Goal: Task Accomplishment & Management: Manage account settings

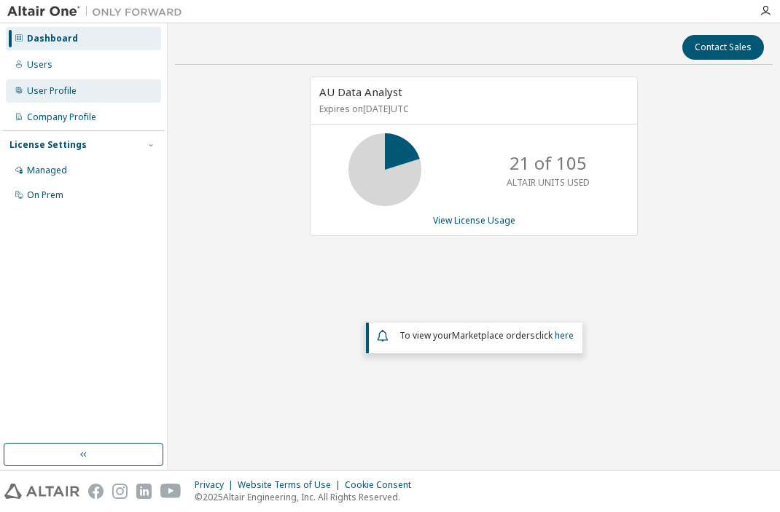
click at [56, 96] on div "User Profile" at bounding box center [52, 91] width 50 height 12
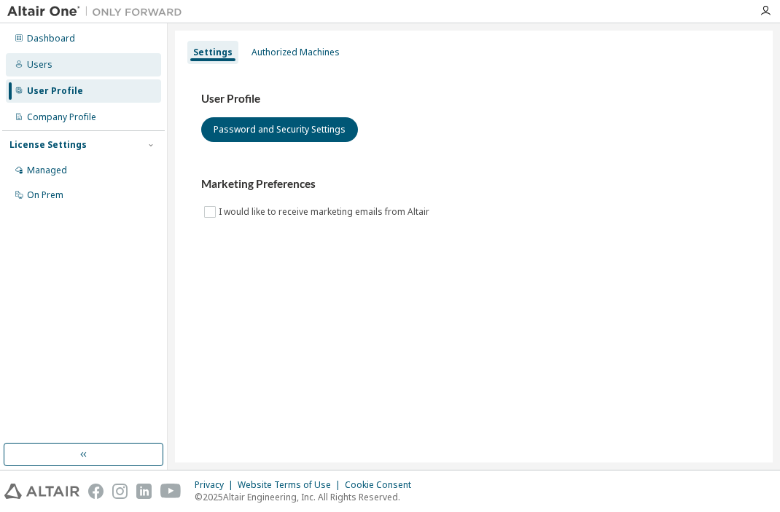
click at [61, 63] on div "Users" at bounding box center [83, 64] width 155 height 23
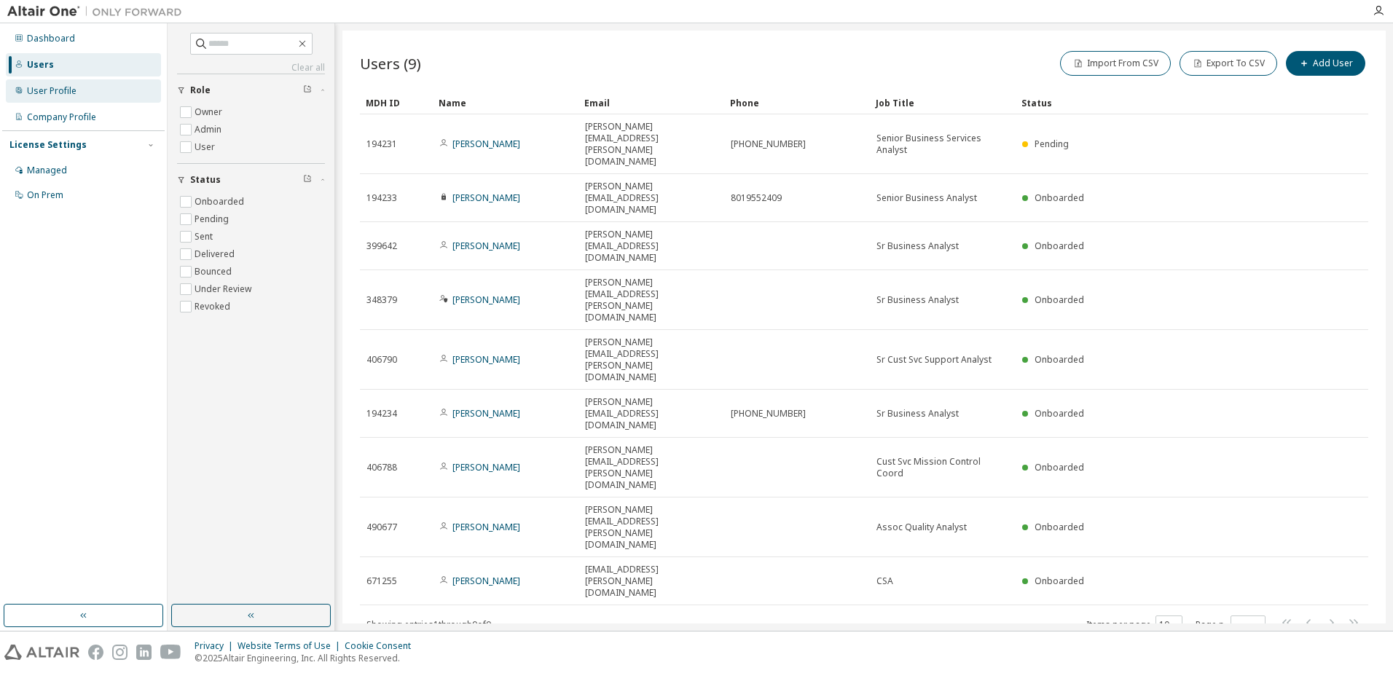
click at [79, 98] on div "User Profile" at bounding box center [83, 90] width 155 height 23
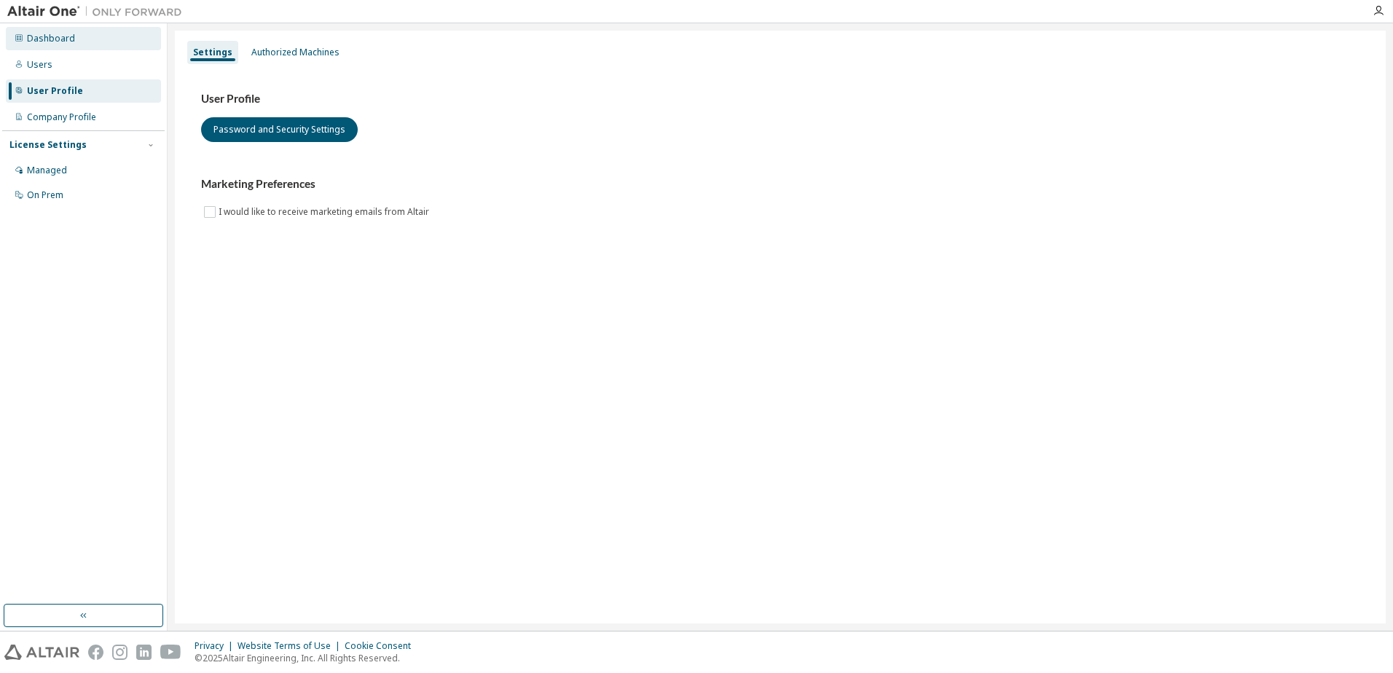
click at [73, 44] on div "Dashboard" at bounding box center [83, 38] width 155 height 23
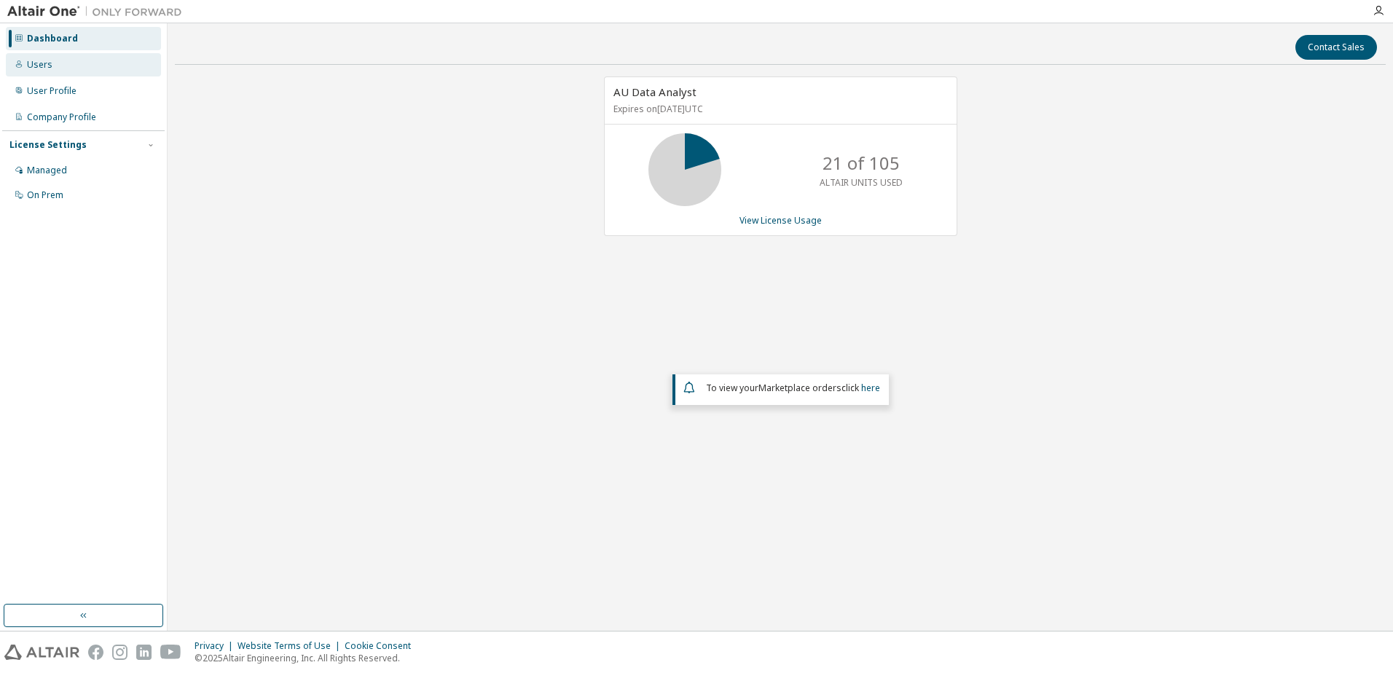
click at [67, 59] on div "Users" at bounding box center [83, 64] width 155 height 23
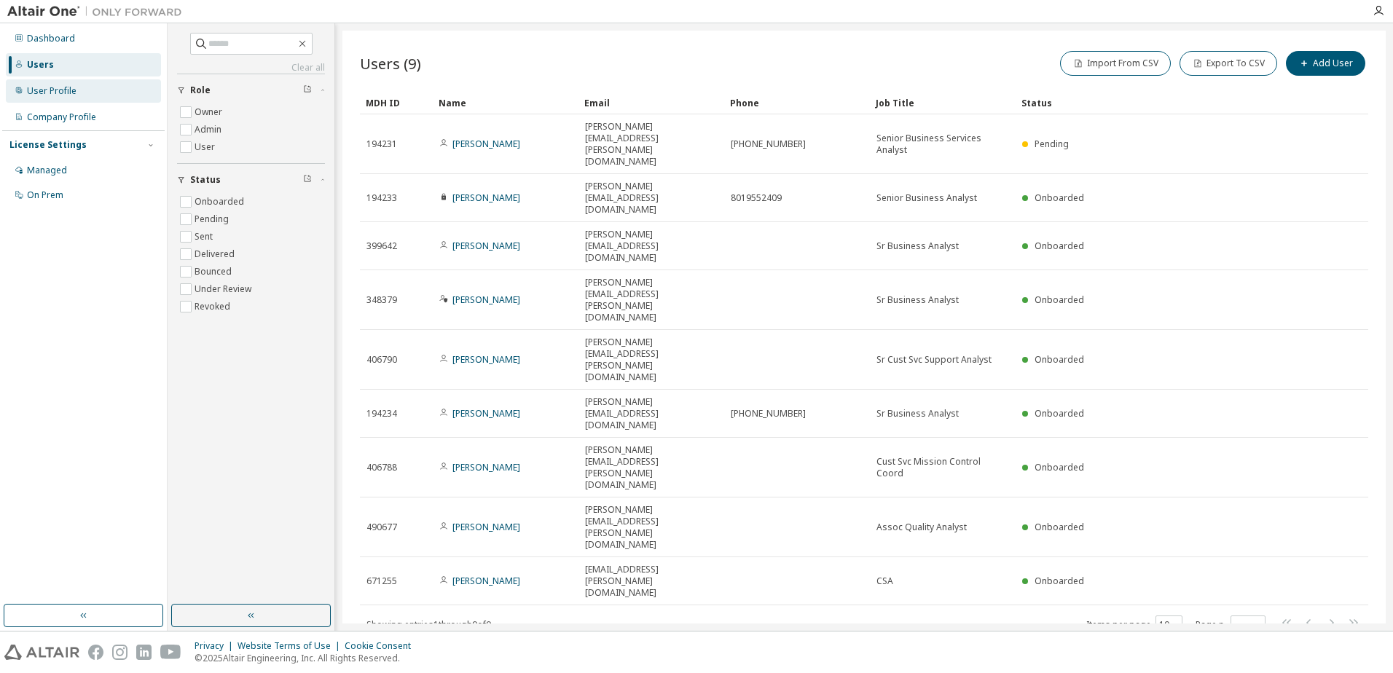
click at [54, 87] on div "User Profile" at bounding box center [52, 91] width 50 height 12
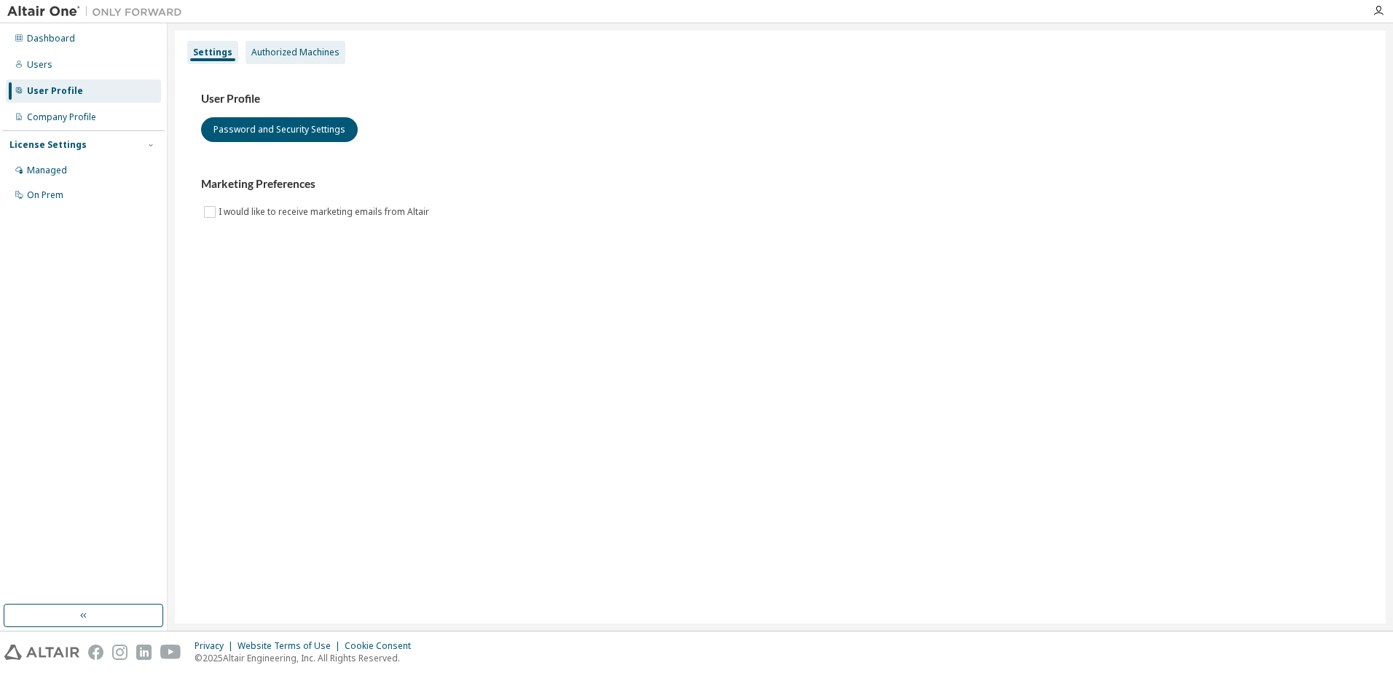
click at [276, 57] on div "Authorized Machines" at bounding box center [295, 53] width 88 height 12
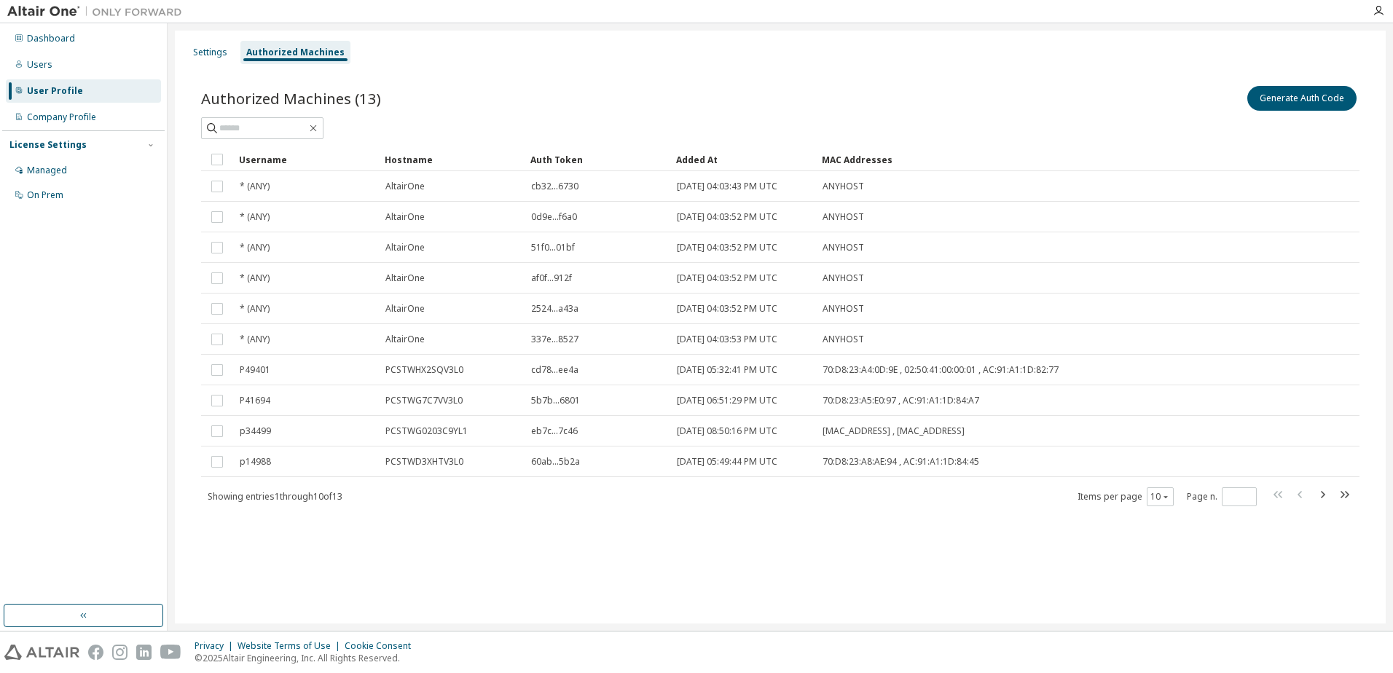
click at [716, 162] on div "Added At" at bounding box center [743, 159] width 134 height 23
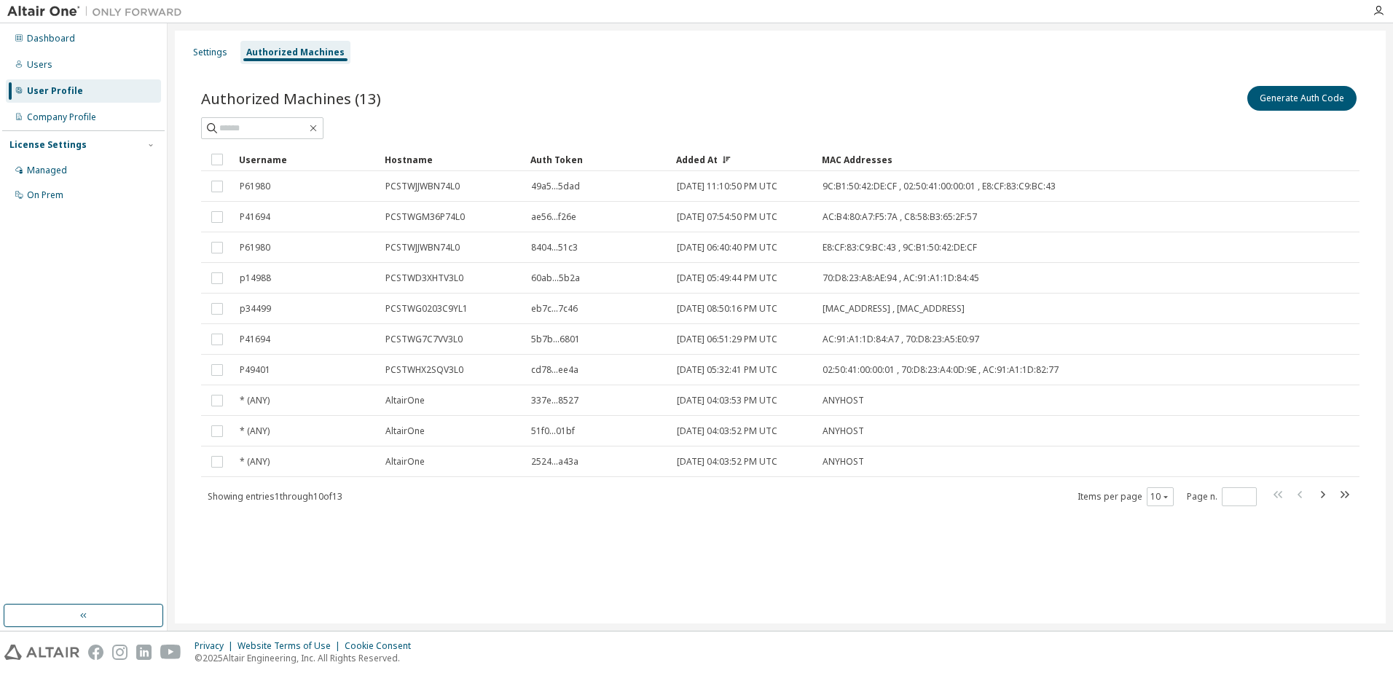
click at [713, 151] on div "Added At" at bounding box center [743, 159] width 134 height 23
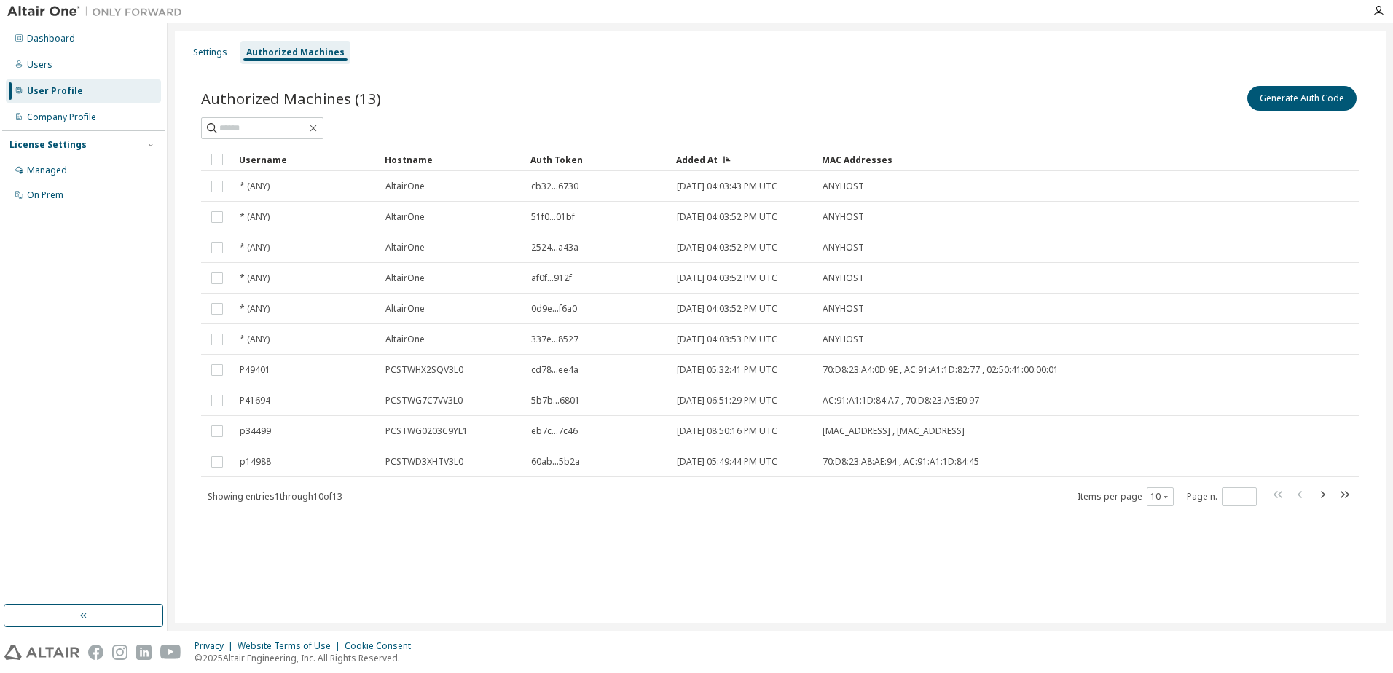
click at [713, 151] on div "Added At" at bounding box center [743, 159] width 134 height 23
click at [69, 125] on div "Company Profile" at bounding box center [83, 117] width 155 height 23
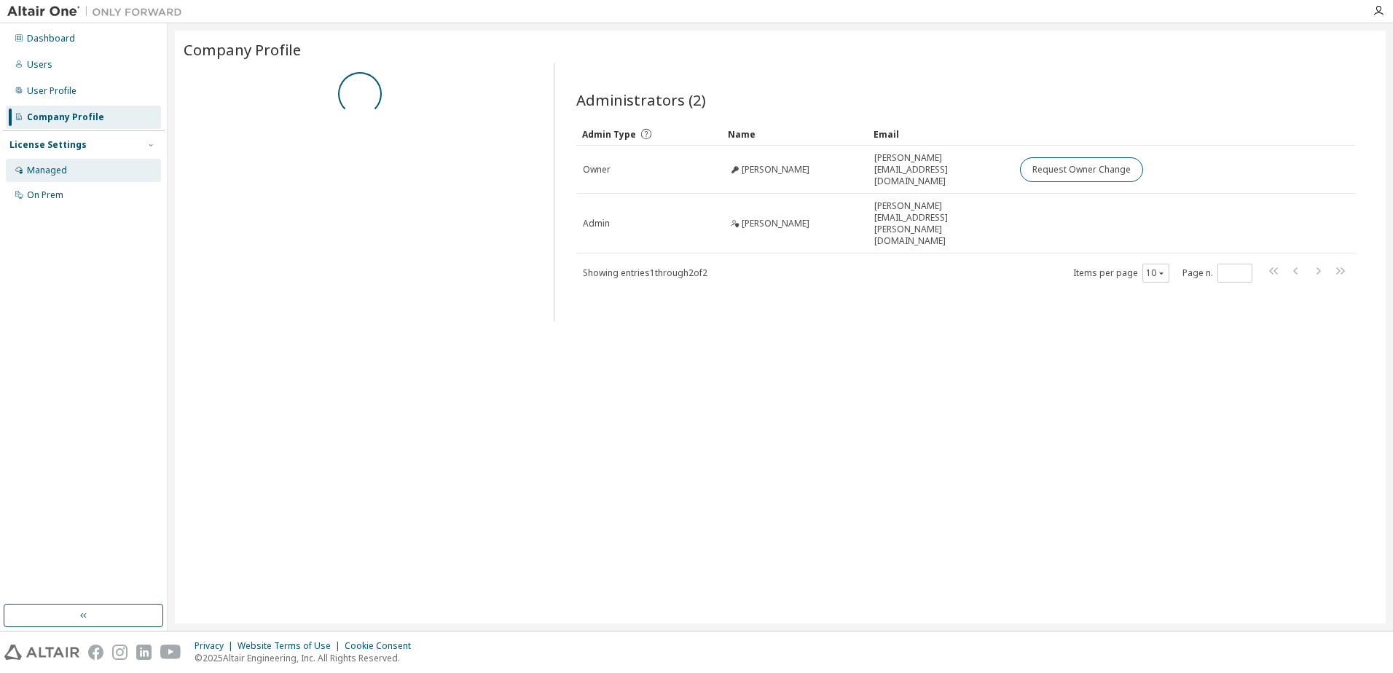
click at [53, 165] on div "Managed" at bounding box center [47, 171] width 40 height 12
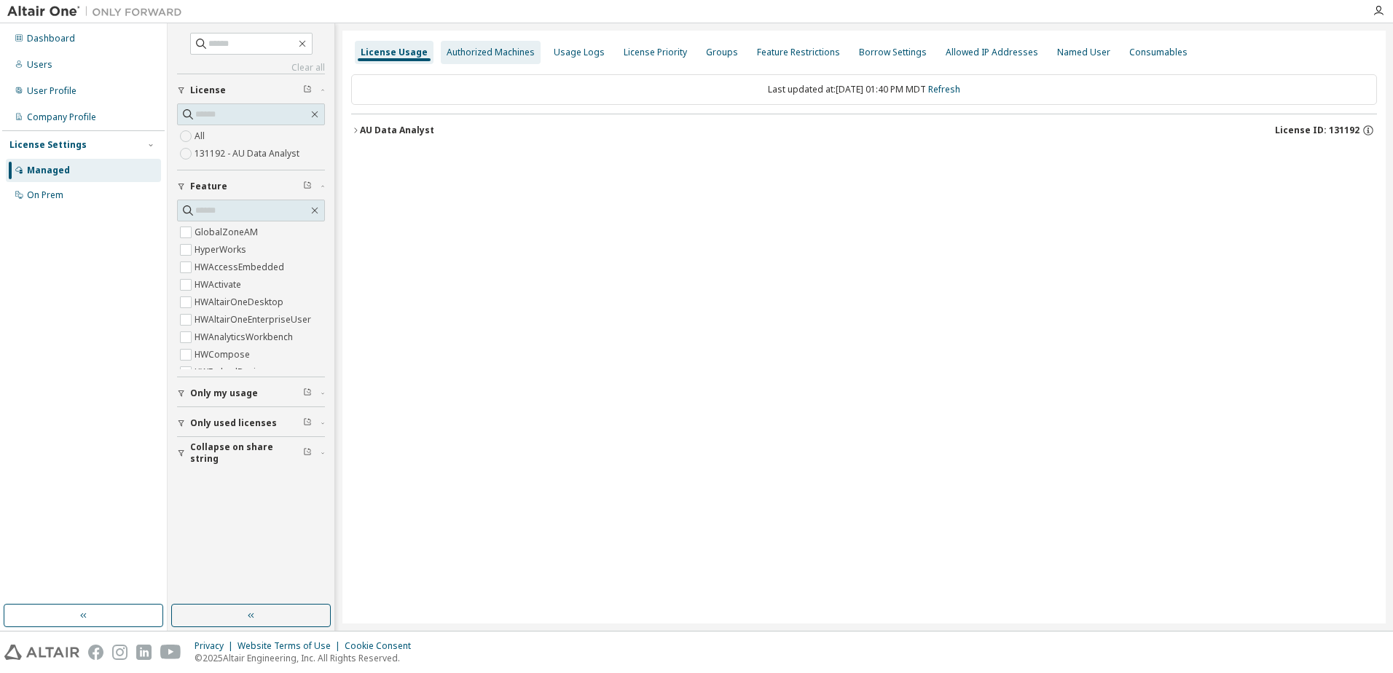
click at [479, 52] on div "Authorized Machines" at bounding box center [491, 53] width 88 height 12
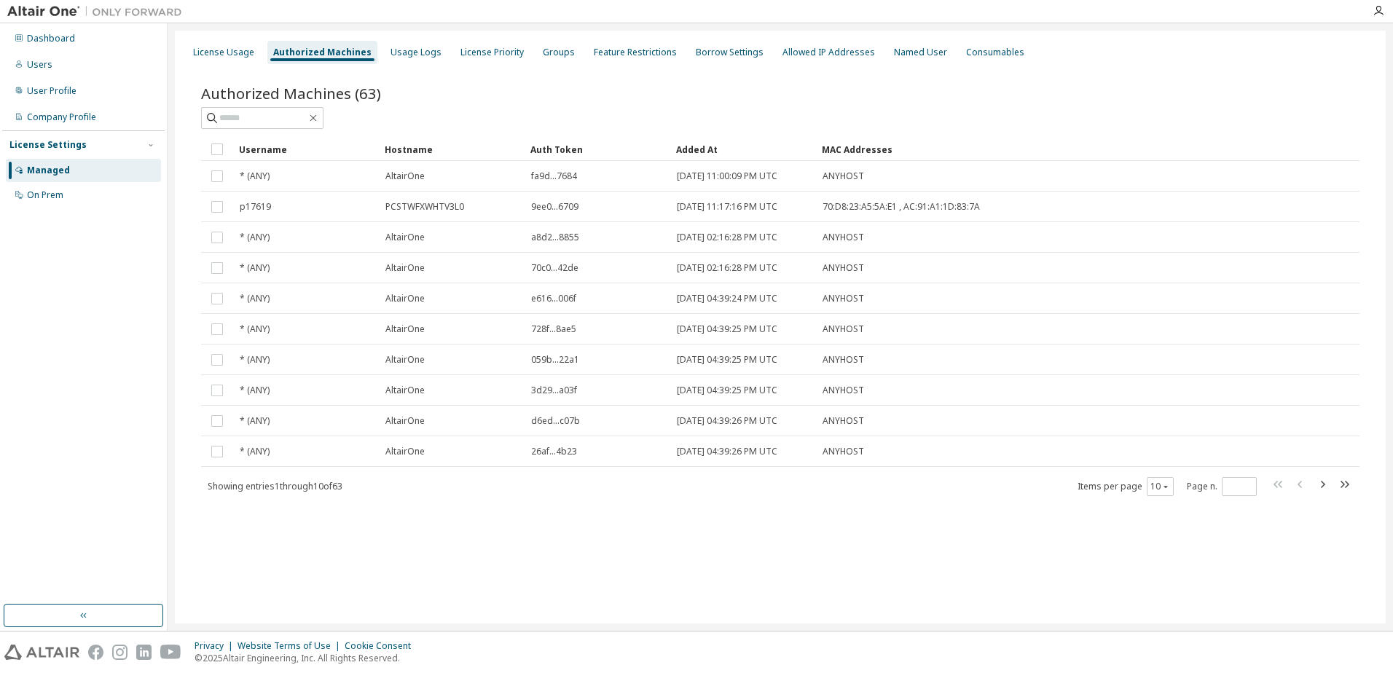
click at [705, 156] on div "Added At" at bounding box center [743, 149] width 134 height 23
click at [694, 153] on div "Added At" at bounding box center [743, 149] width 134 height 23
click at [708, 152] on div "Added At" at bounding box center [743, 149] width 134 height 23
click at [397, 50] on div "Usage Logs" at bounding box center [416, 53] width 51 height 12
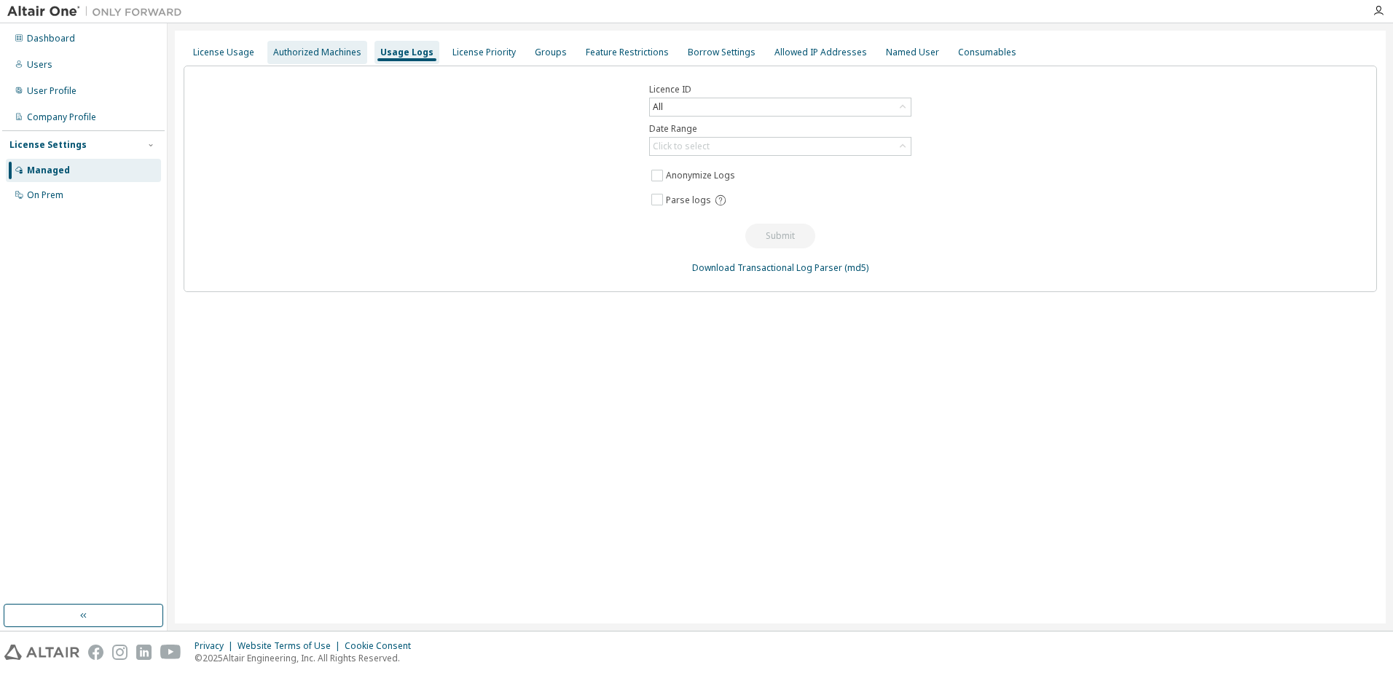
click at [336, 43] on div "Authorized Machines" at bounding box center [317, 52] width 100 height 23
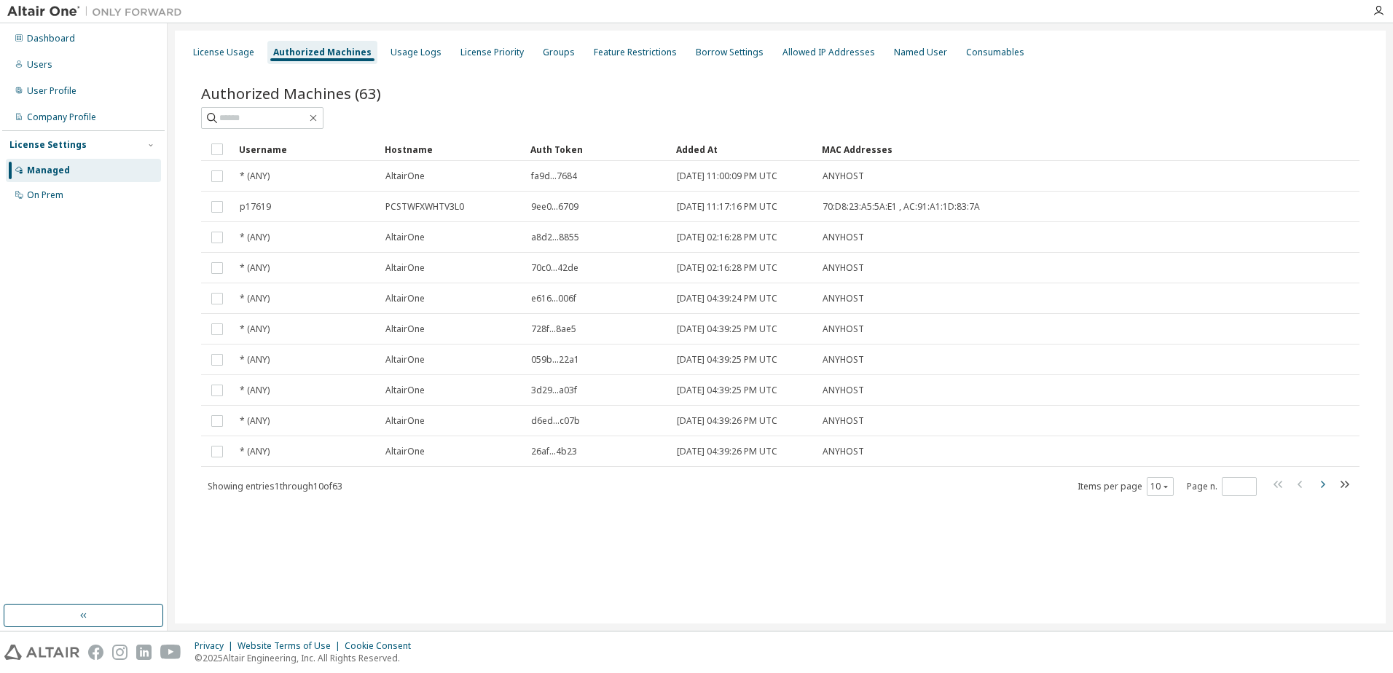
click at [779, 487] on icon "button" at bounding box center [1323, 484] width 4 height 7
click at [779, 490] on icon "button" at bounding box center [1166, 486] width 9 height 9
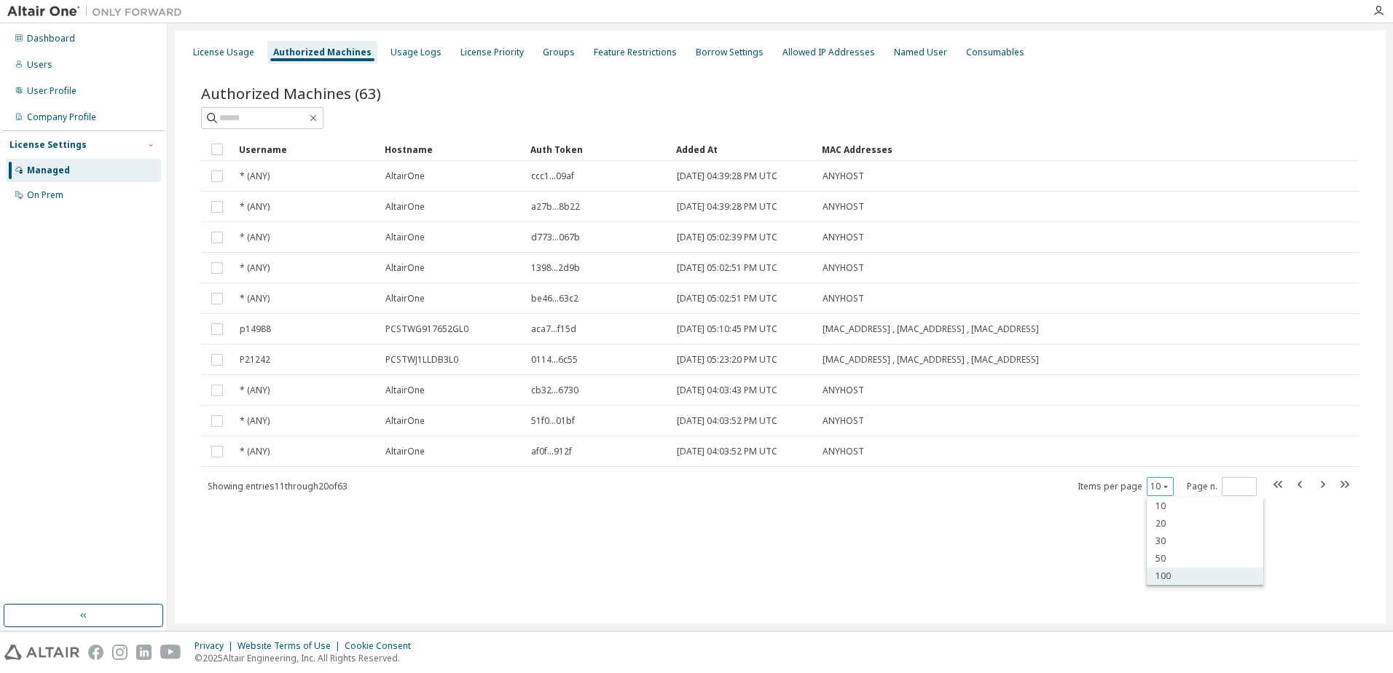
click at [779, 512] on div "100" at bounding box center [1205, 576] width 117 height 17
type input "*"
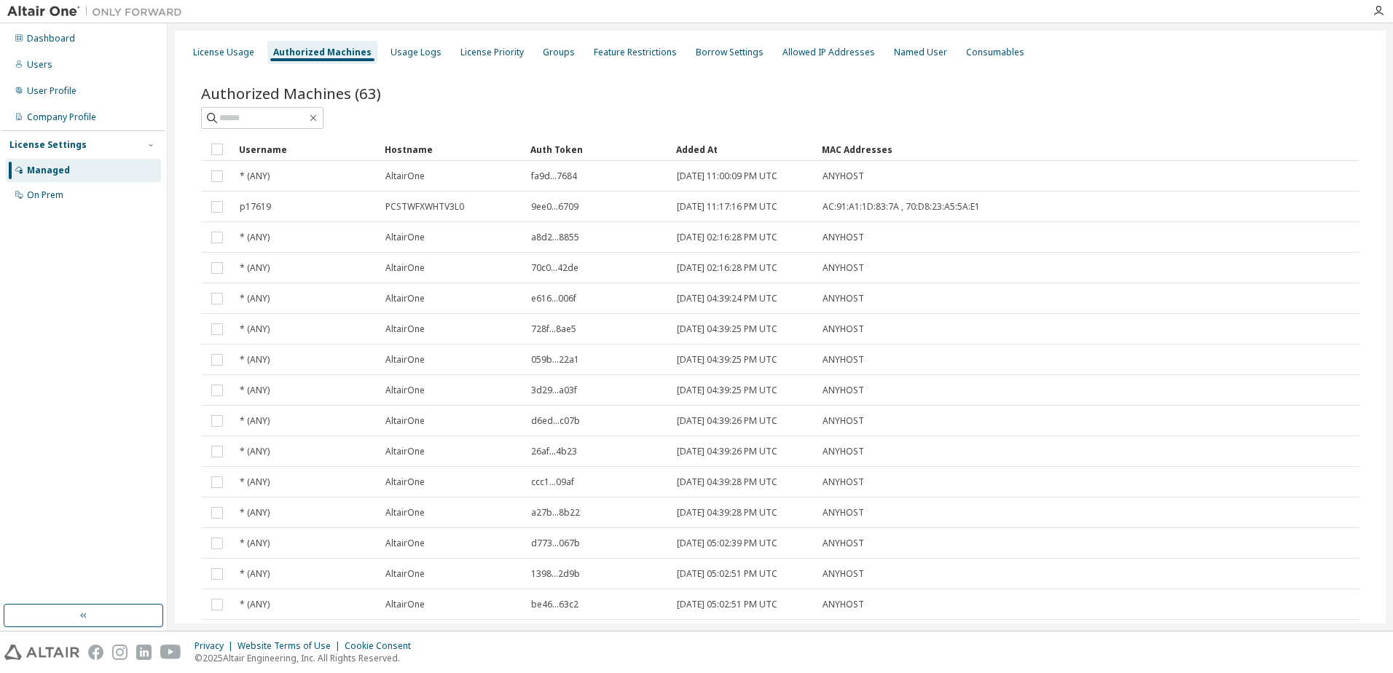
click at [572, 147] on div "Auth Token" at bounding box center [598, 149] width 134 height 23
click at [730, 148] on div "Added At" at bounding box center [743, 149] width 134 height 23
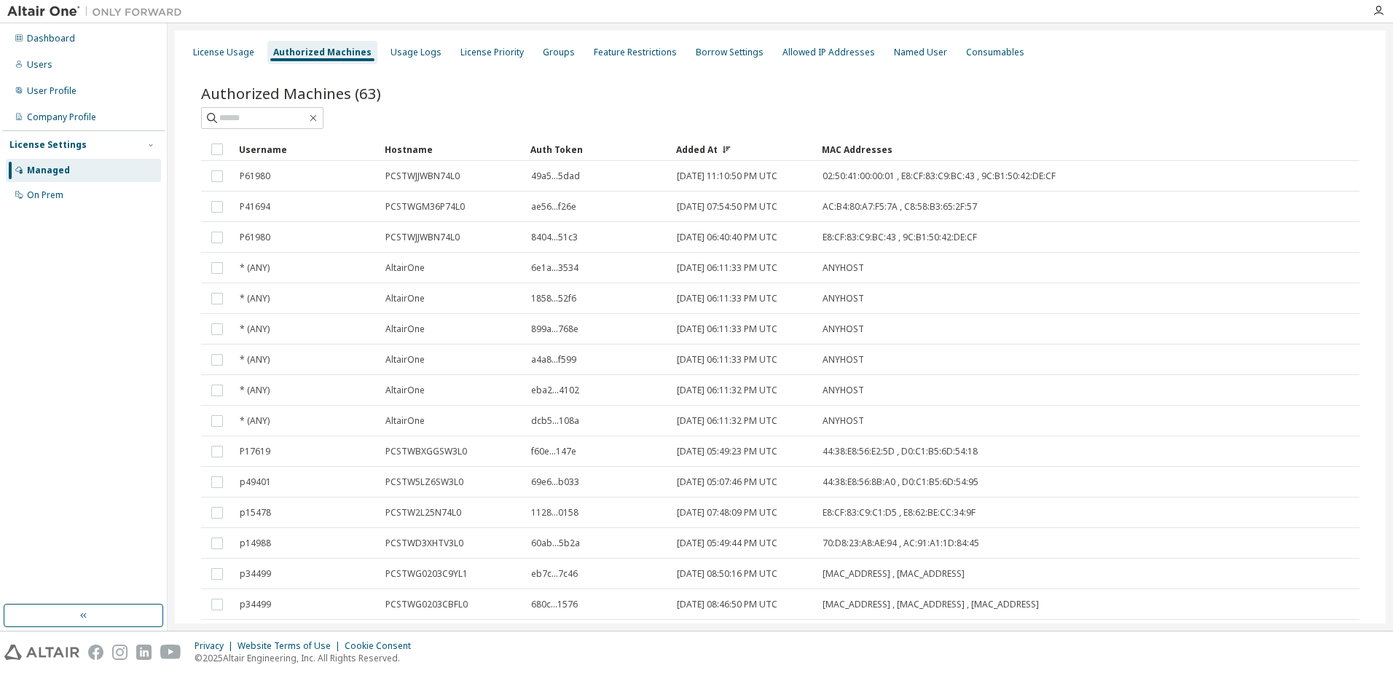
click at [728, 149] on icon at bounding box center [726, 149] width 9 height 9
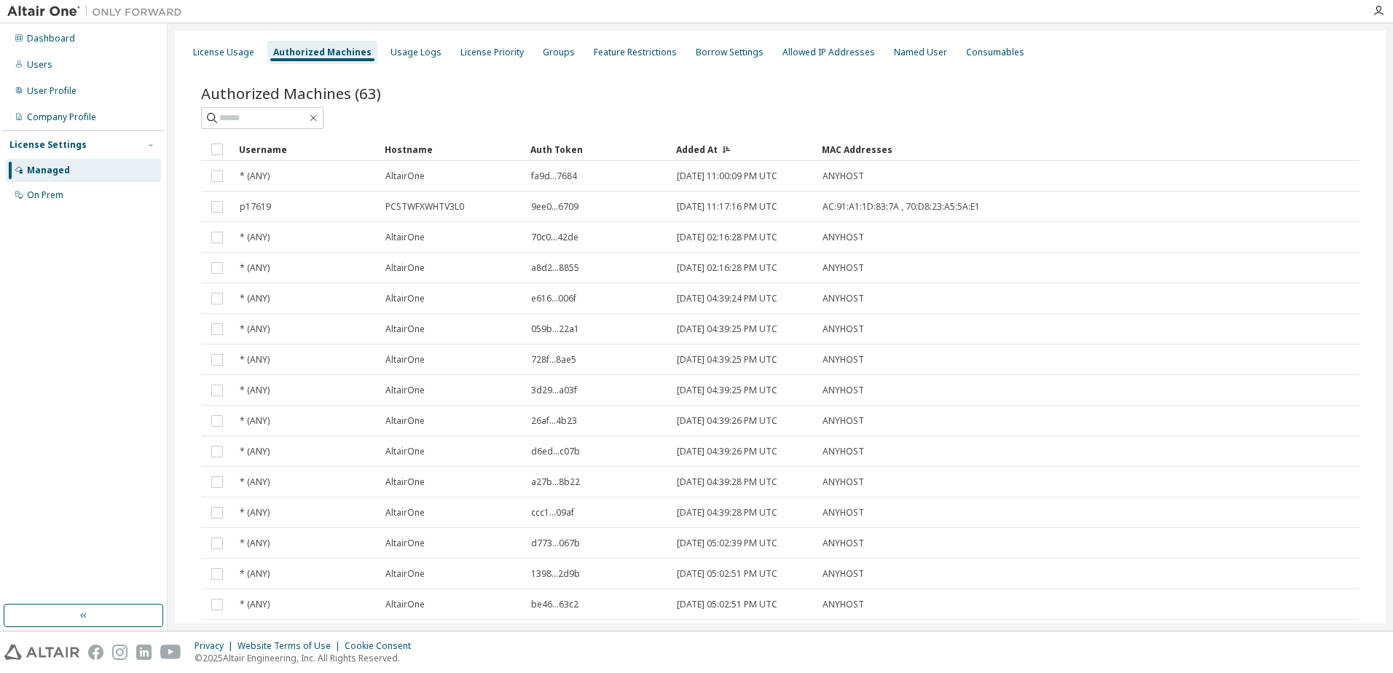
click at [728, 149] on icon at bounding box center [726, 149] width 9 height 9
click at [718, 153] on div "Added At" at bounding box center [743, 149] width 134 height 23
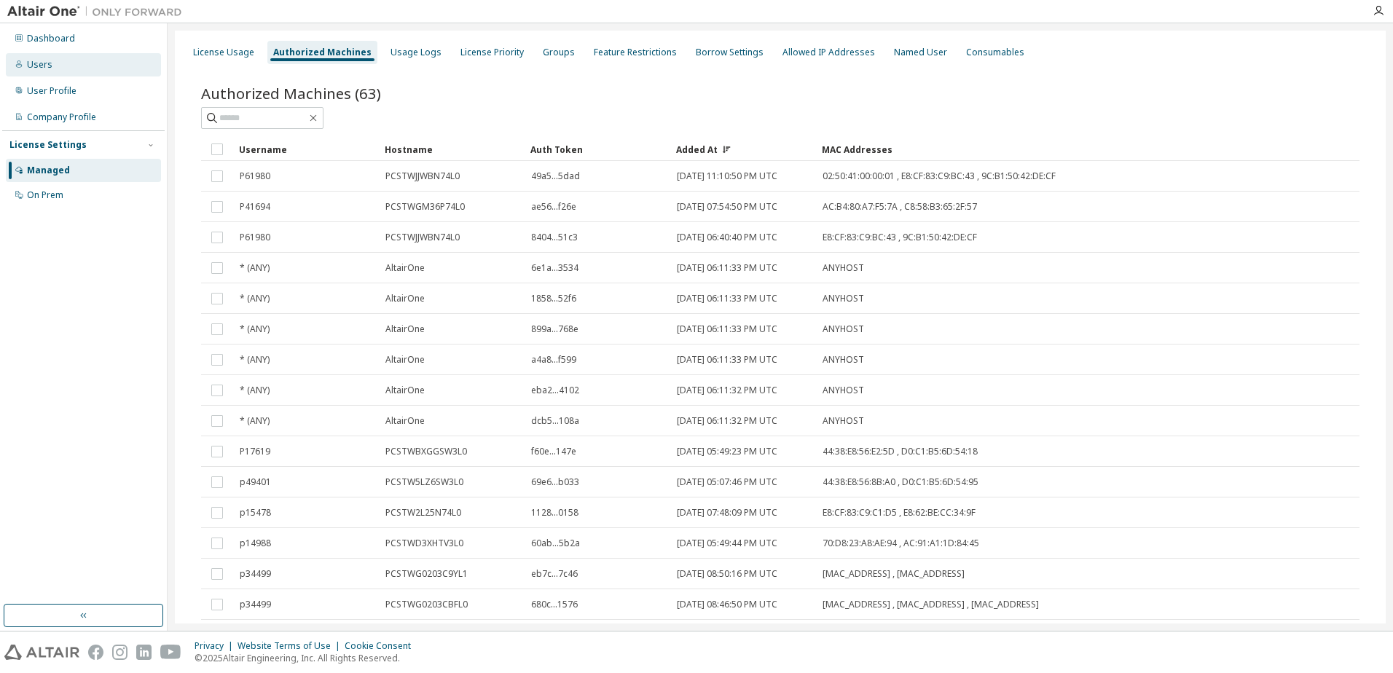
click at [58, 72] on div "Users" at bounding box center [83, 64] width 155 height 23
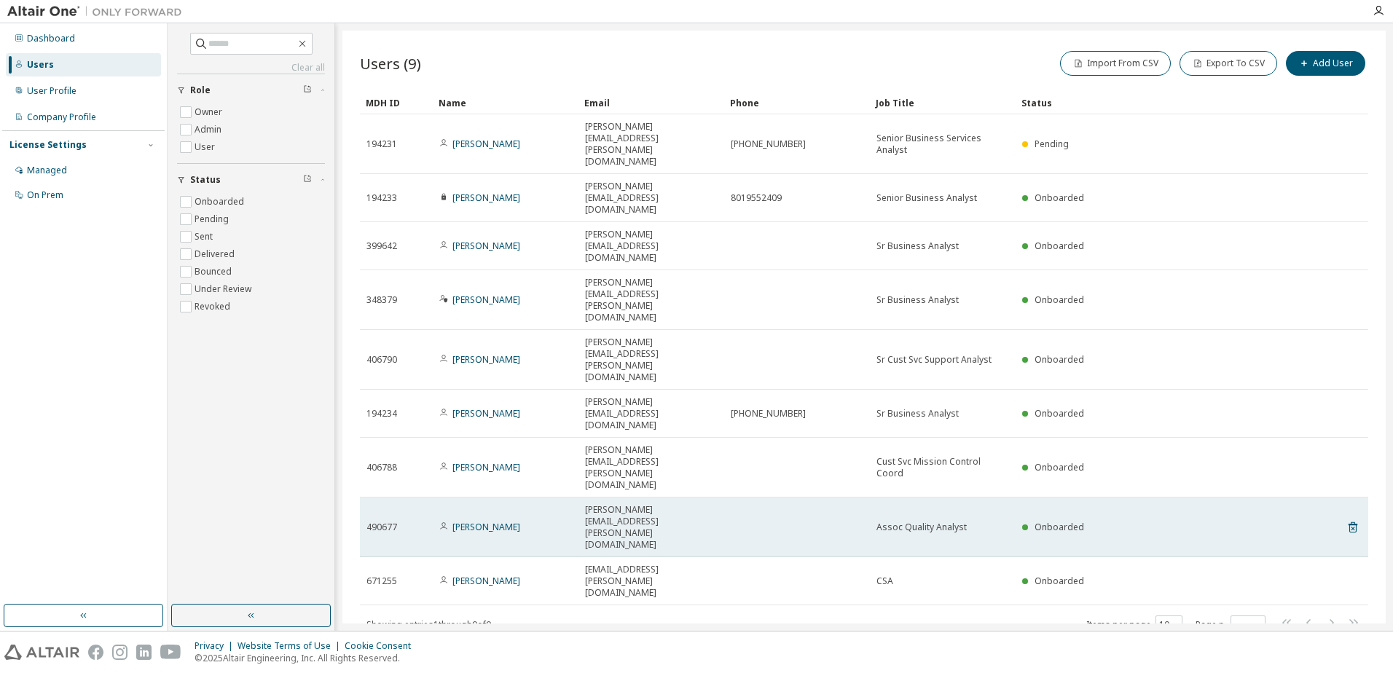
click at [650, 504] on span "[PERSON_NAME][EMAIL_ADDRESS][PERSON_NAME][DOMAIN_NAME]" at bounding box center [651, 527] width 133 height 47
click at [483, 512] on link "[PERSON_NAME]" at bounding box center [487, 527] width 68 height 12
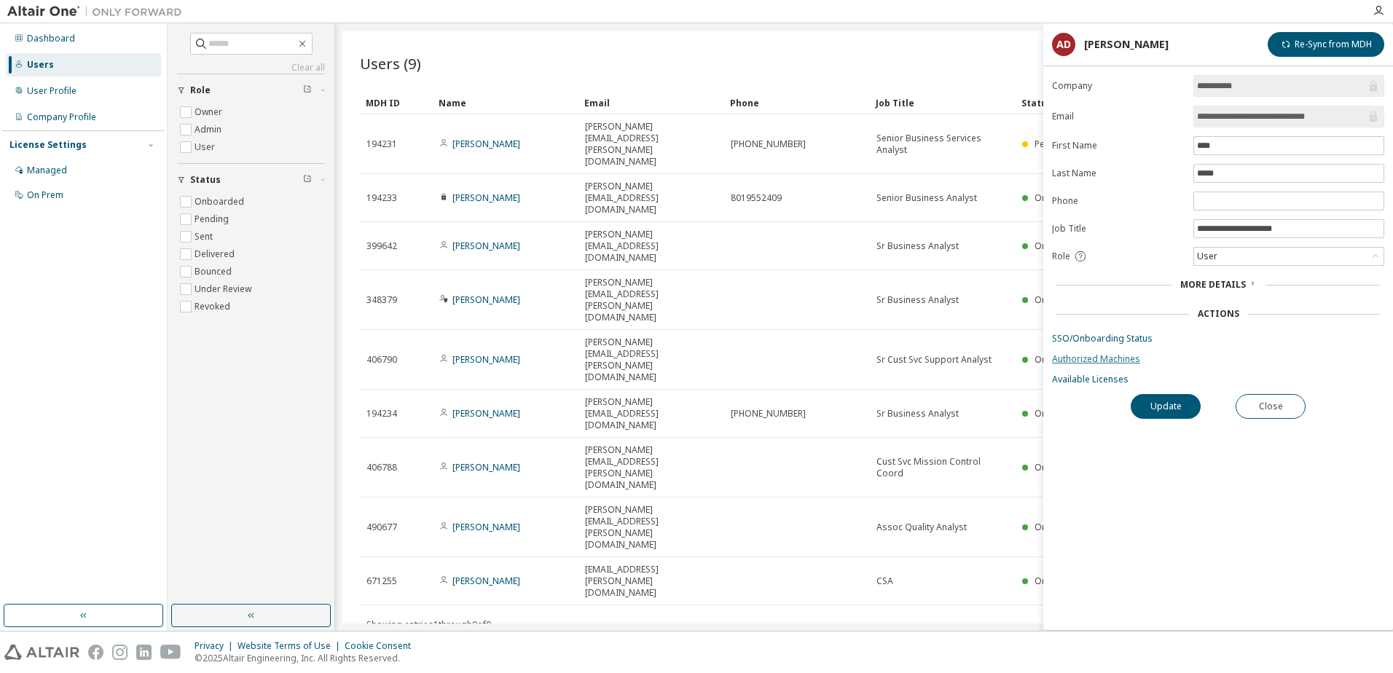
click at [779, 361] on link "Authorized Machines" at bounding box center [1218, 359] width 332 height 12
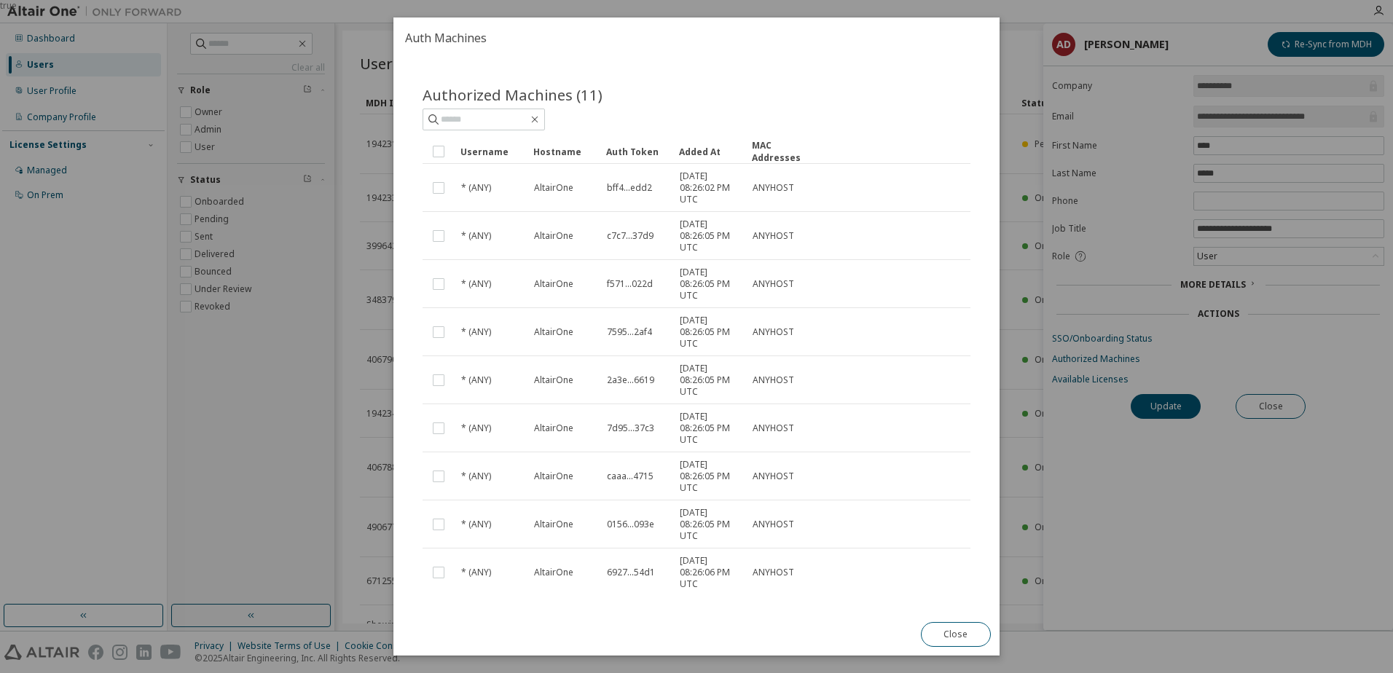
click at [779, 512] on button "Close" at bounding box center [956, 634] width 70 height 25
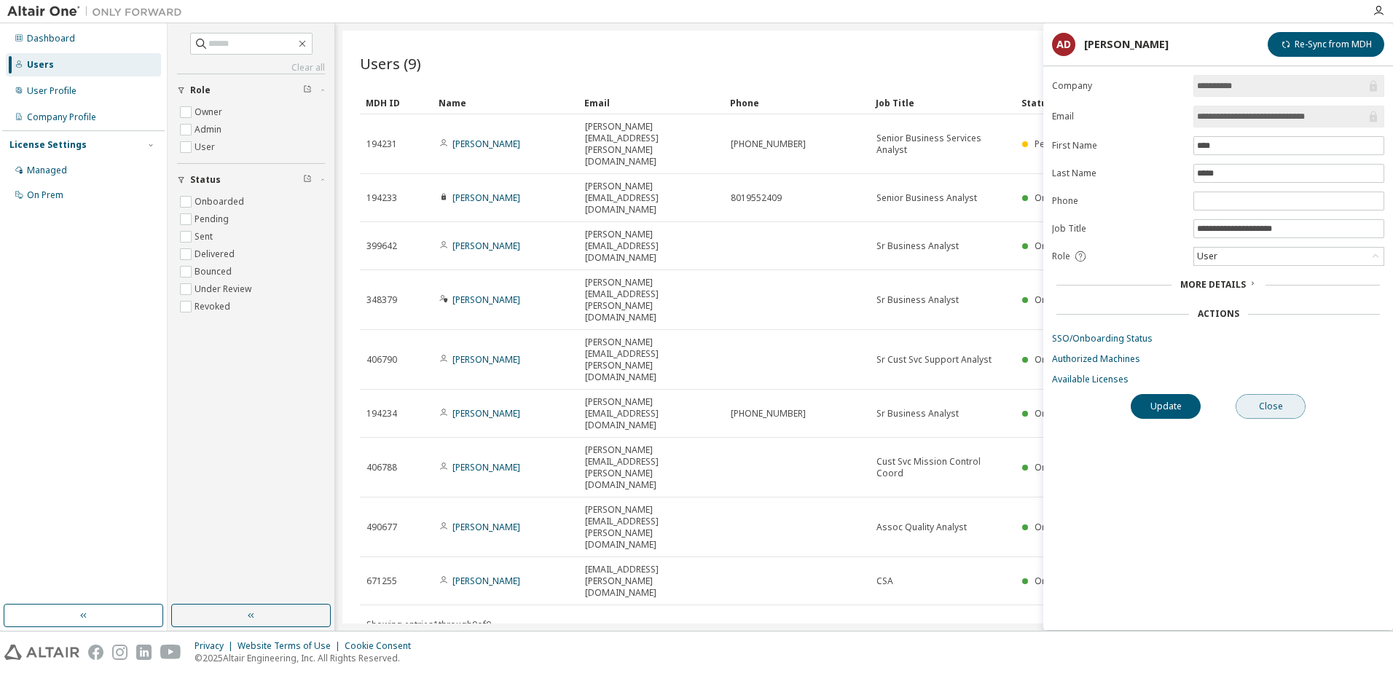
click at [779, 407] on button "Close" at bounding box center [1271, 406] width 70 height 25
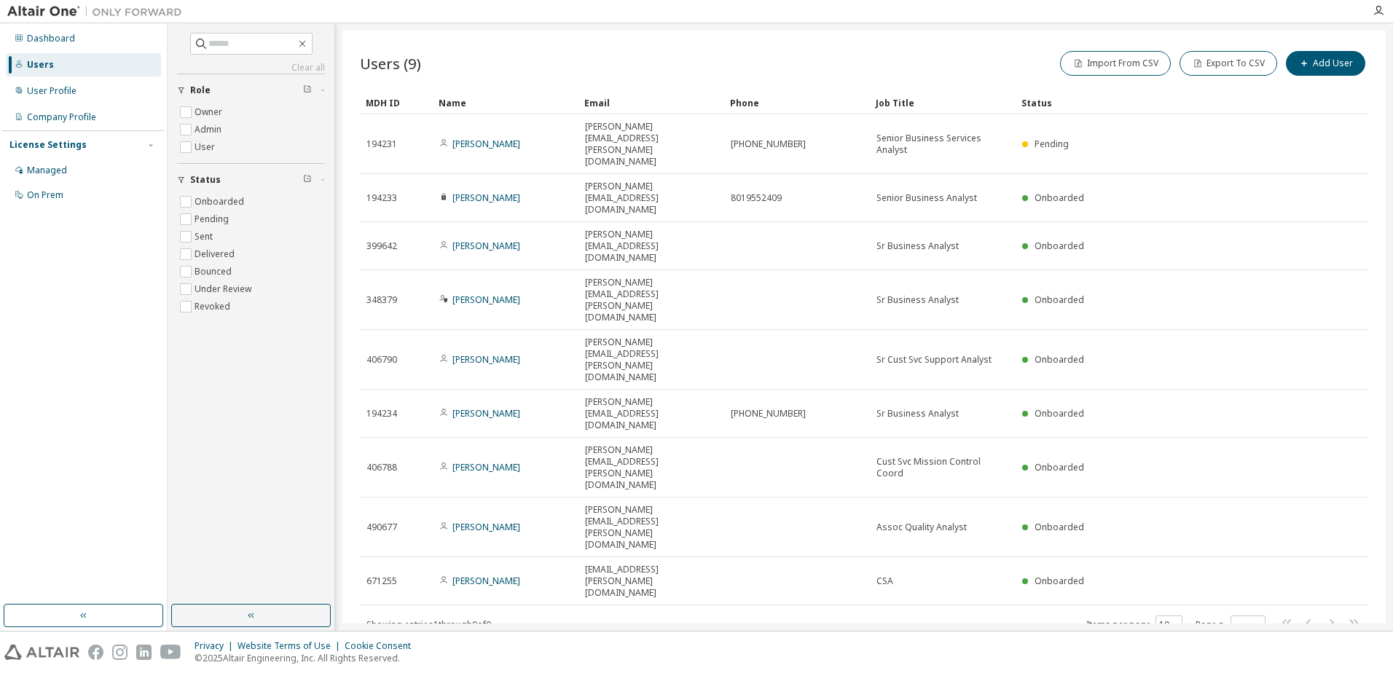
click at [779, 464] on div "Users (9) Import From CSV Export To CSV Add User Clear Load Save Save As Field …" at bounding box center [865, 327] width 1044 height 593
click at [80, 95] on div "User Profile" at bounding box center [83, 90] width 155 height 23
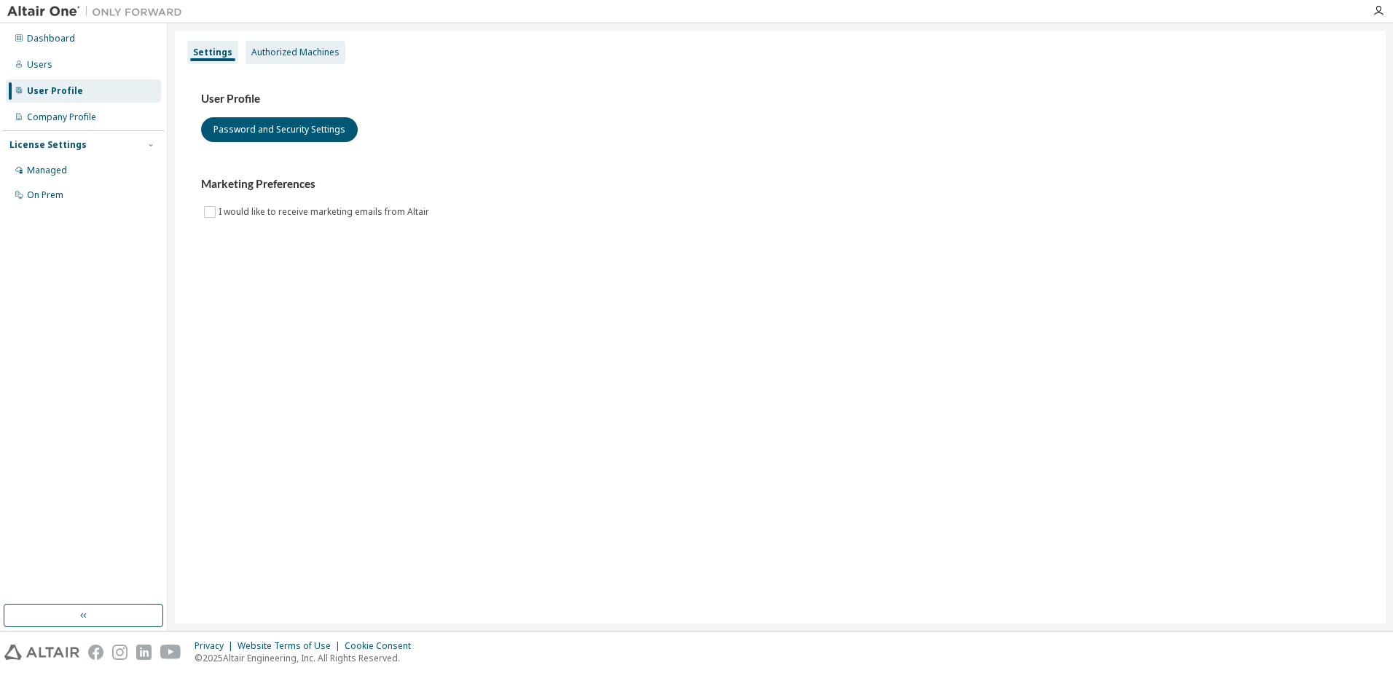
click at [270, 44] on div "Authorized Machines" at bounding box center [296, 52] width 100 height 23
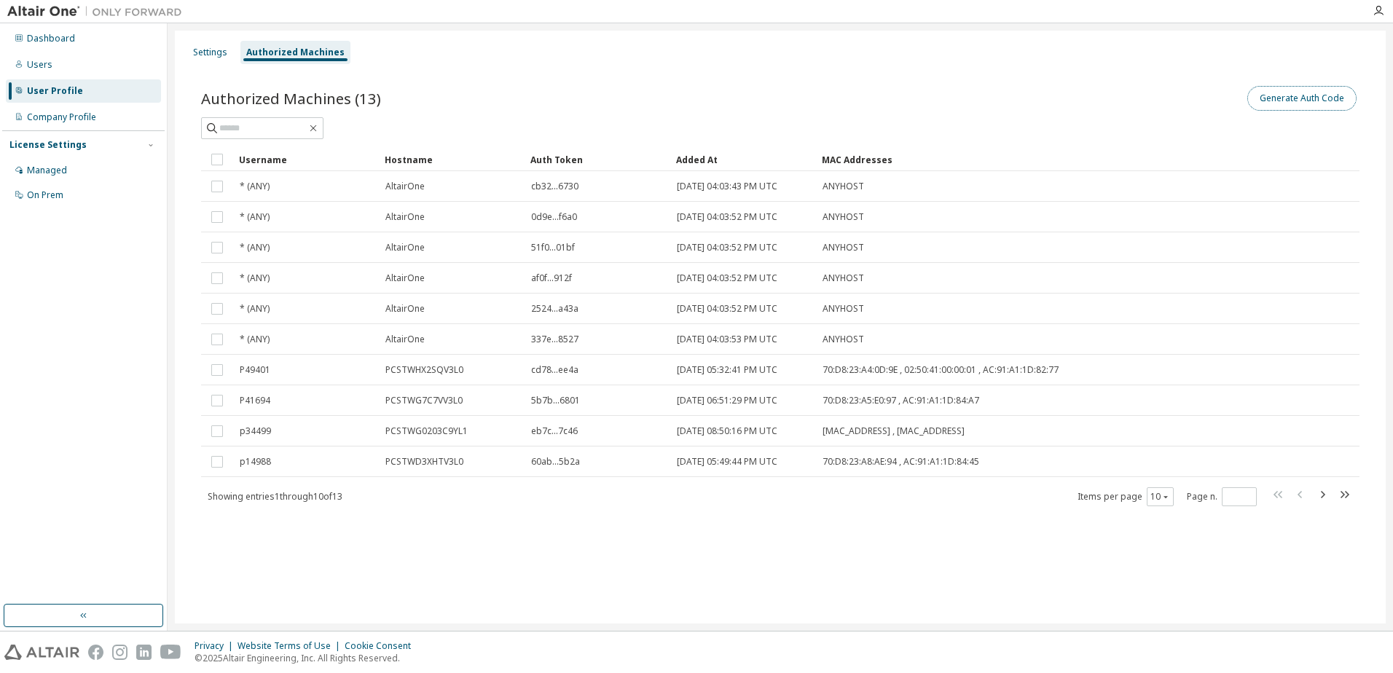
click at [779, 99] on button "Generate Auth Code" at bounding box center [1302, 98] width 109 height 25
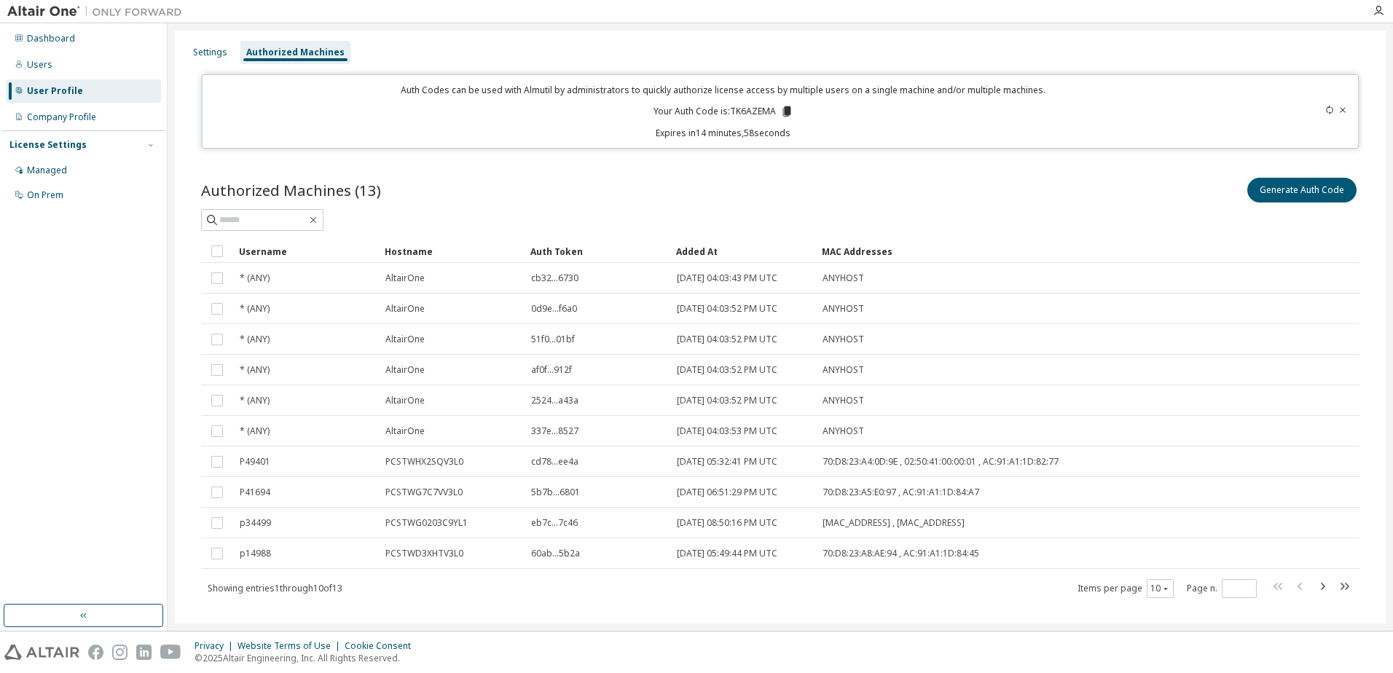
click at [779, 111] on icon at bounding box center [787, 111] width 8 height 10
